Goal: Task Accomplishment & Management: Manage account settings

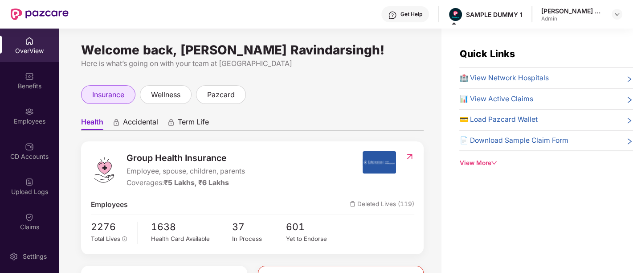
click at [115, 96] on span "insurance" at bounding box center [108, 94] width 32 height 11
click at [104, 102] on div "insurance" at bounding box center [108, 94] width 54 height 19
drag, startPoint x: 153, startPoint y: 113, endPoint x: 195, endPoint y: 128, distance: 44.0
click at [195, 128] on ul "Health Accidental Term Life" at bounding box center [252, 122] width 343 height 18
click at [195, 128] on span "Term Life" at bounding box center [193, 123] width 31 height 13
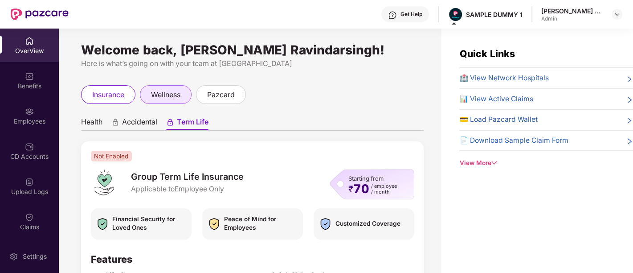
click at [168, 97] on span "wellness" at bounding box center [165, 94] width 29 height 11
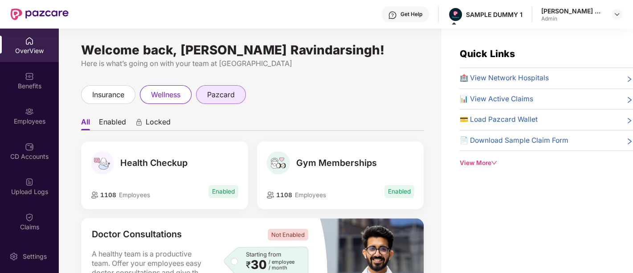
click at [223, 86] on div "pazcard" at bounding box center [221, 94] width 50 height 19
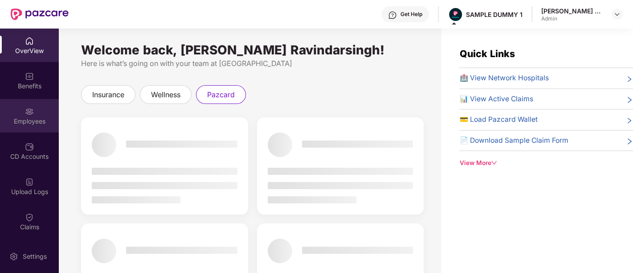
click at [29, 114] on img at bounding box center [29, 111] width 9 height 9
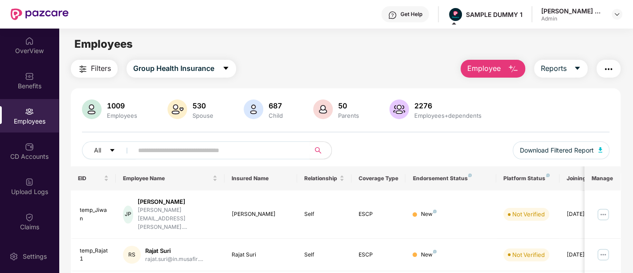
click at [516, 66] on img "button" at bounding box center [513, 69] width 11 height 11
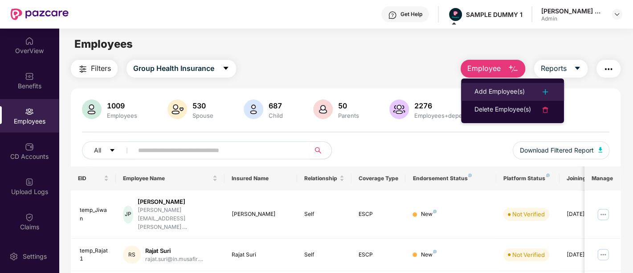
click at [494, 89] on div "Add Employee(s)" at bounding box center [499, 91] width 50 height 11
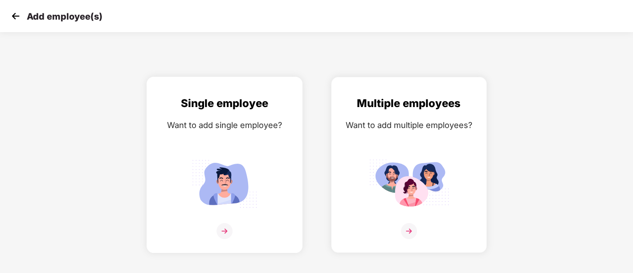
click at [255, 171] on img at bounding box center [224, 183] width 80 height 56
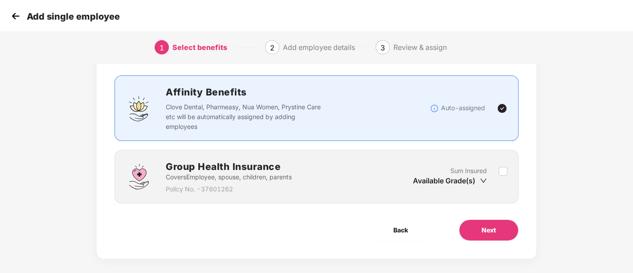
scroll to position [56, 0]
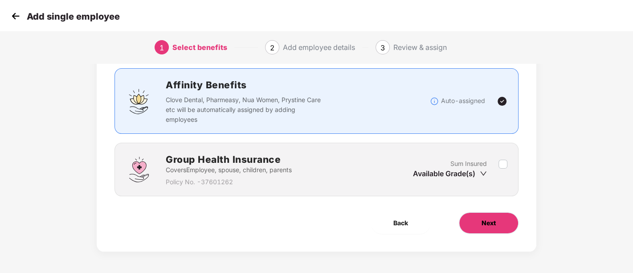
click at [495, 223] on span "Next" at bounding box center [489, 223] width 14 height 10
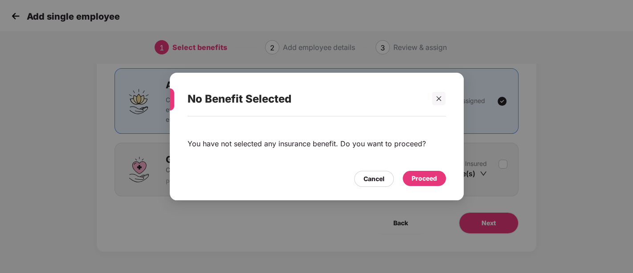
click at [410, 180] on div "Proceed" at bounding box center [424, 178] width 43 height 15
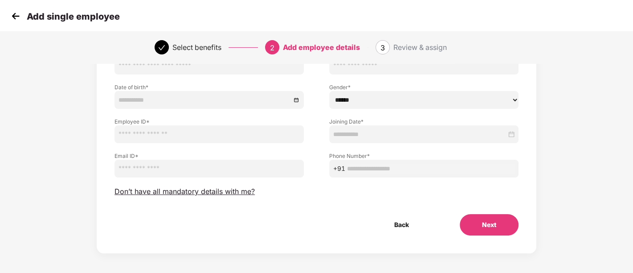
scroll to position [84, 0]
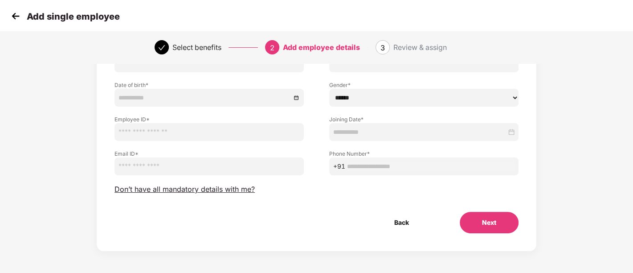
click at [478, 219] on button "Next" at bounding box center [489, 222] width 59 height 21
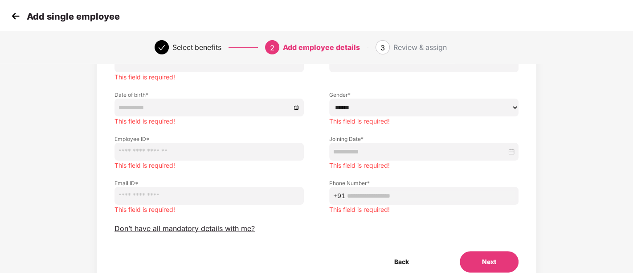
click at [163, 235] on div "Employee Details Please provide all the mandatory details of the employee First…" at bounding box center [317, 140] width 404 height 263
click at [166, 231] on span "Don’t have all mandatory details with me?" at bounding box center [185, 228] width 140 height 9
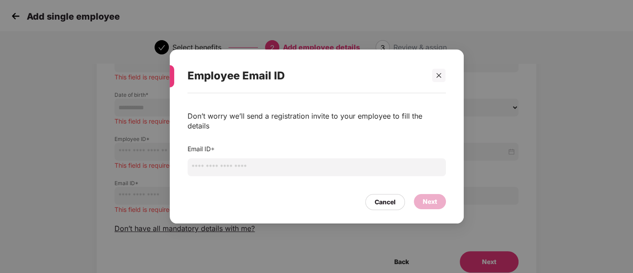
click at [237, 164] on input "email" at bounding box center [317, 167] width 258 height 18
type input "****"
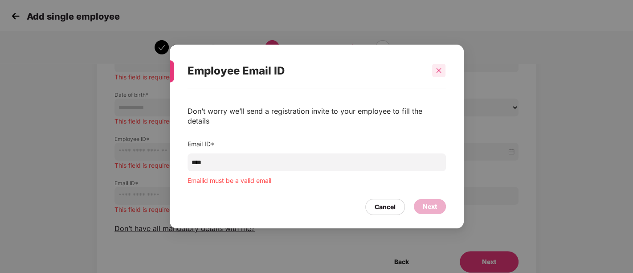
click at [442, 76] on div at bounding box center [438, 70] width 13 height 13
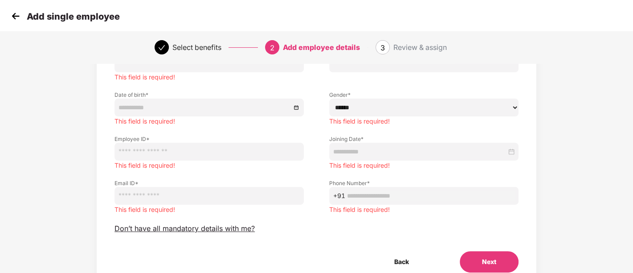
click at [17, 10] on img at bounding box center [15, 15] width 13 height 13
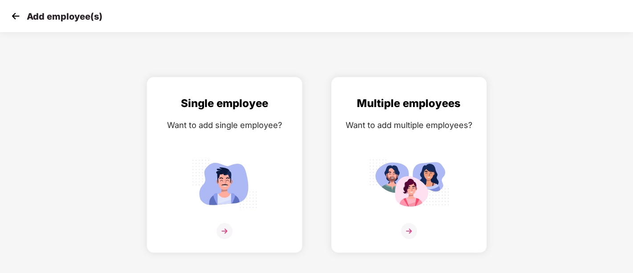
click at [17, 10] on img at bounding box center [15, 15] width 13 height 13
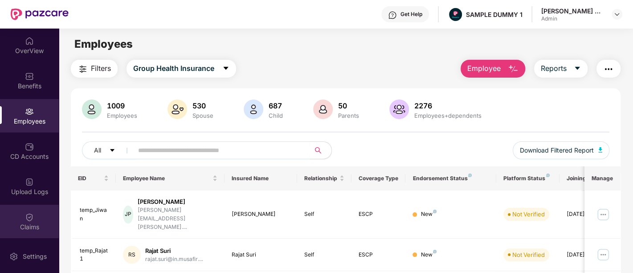
click at [36, 230] on div "Claims" at bounding box center [29, 226] width 59 height 9
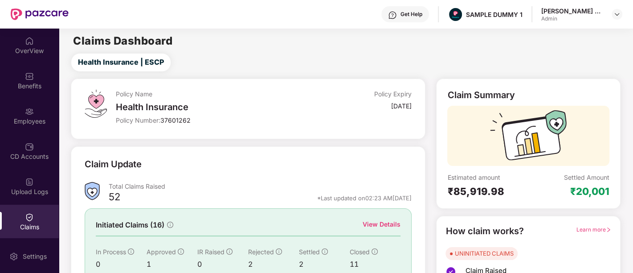
click at [58, 152] on div "OverView Benefits Employees CD Accounts Upload Logs Claims Claim Analysis Stepa…" at bounding box center [29, 134] width 59 height 211
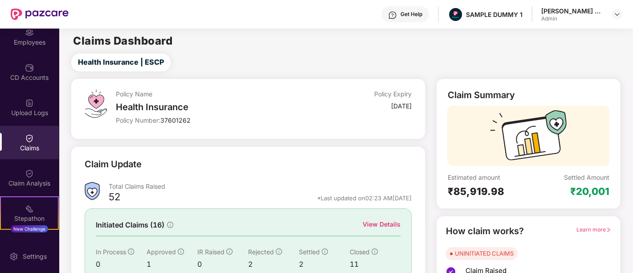
scroll to position [80, 0]
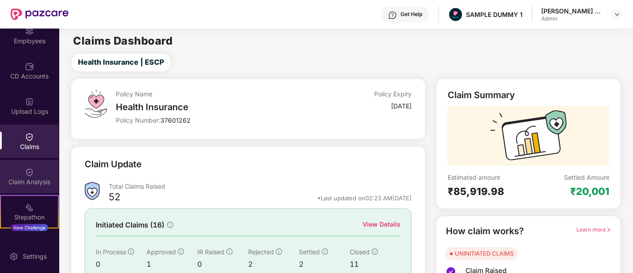
click at [44, 179] on div "Claim Analysis" at bounding box center [29, 181] width 59 height 9
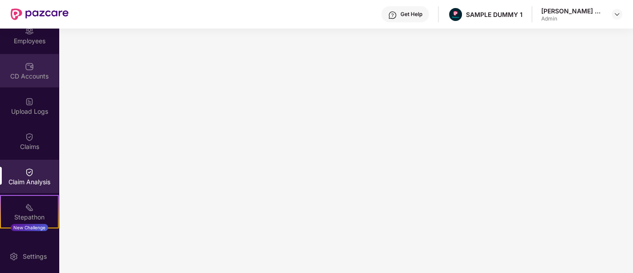
click at [28, 70] on img at bounding box center [29, 66] width 9 height 9
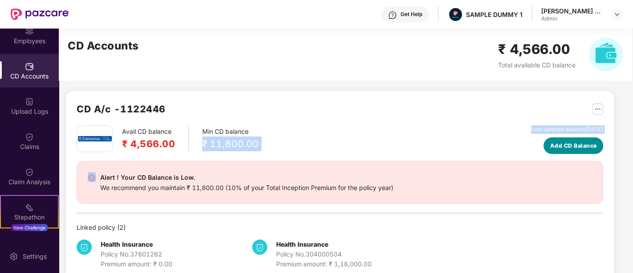
drag, startPoint x: 566, startPoint y: 144, endPoint x: 575, endPoint y: 145, distance: 9.0
click at [575, 145] on div "Avail CD balance ₹ 4,566.00 Min CD balance ₹ 11,800.00 Last updated balance [DA…" at bounding box center [340, 139] width 527 height 29
click at [575, 145] on span "Add CD Balance" at bounding box center [573, 145] width 47 height 9
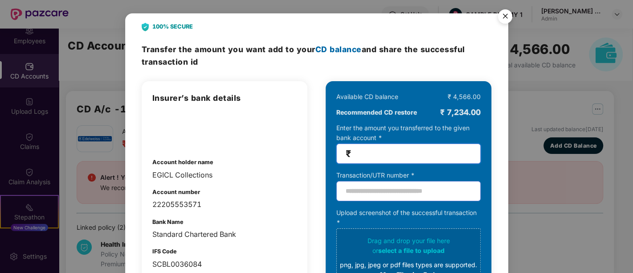
click at [381, 157] on input "number" at bounding box center [412, 153] width 119 height 10
type input "**"
click at [502, 17] on img "Close" at bounding box center [505, 17] width 25 height 25
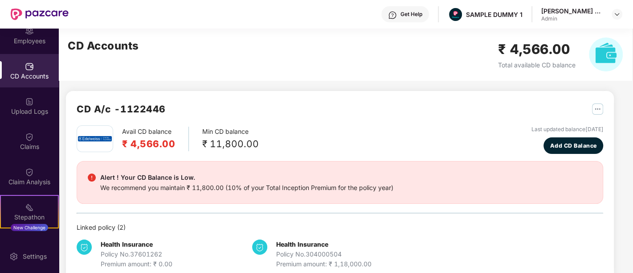
click at [398, 10] on div "Get Help" at bounding box center [405, 14] width 48 height 16
click at [256, 52] on div "CD Accounts ₹ 4,566.00 Total available CD balance" at bounding box center [345, 55] width 573 height 52
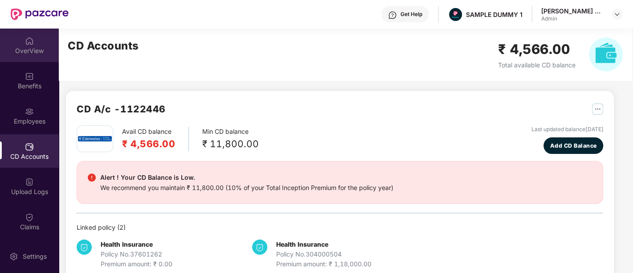
click at [29, 52] on div "OverView" at bounding box center [29, 50] width 59 height 9
